Goal: Obtain resource: Obtain resource

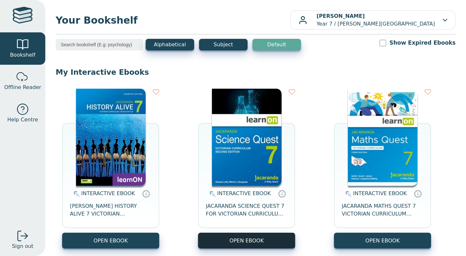
click at [243, 239] on button "OPEN EBOOK" at bounding box center [246, 241] width 97 height 16
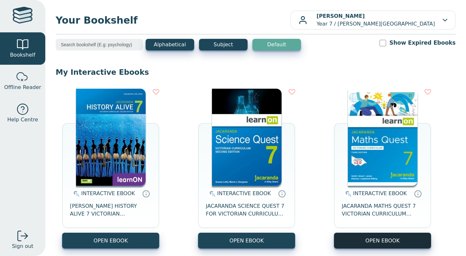
click at [415, 247] on button "OPEN EBOOK" at bounding box center [382, 241] width 97 height 16
